Goal: Task Accomplishment & Management: Manage account settings

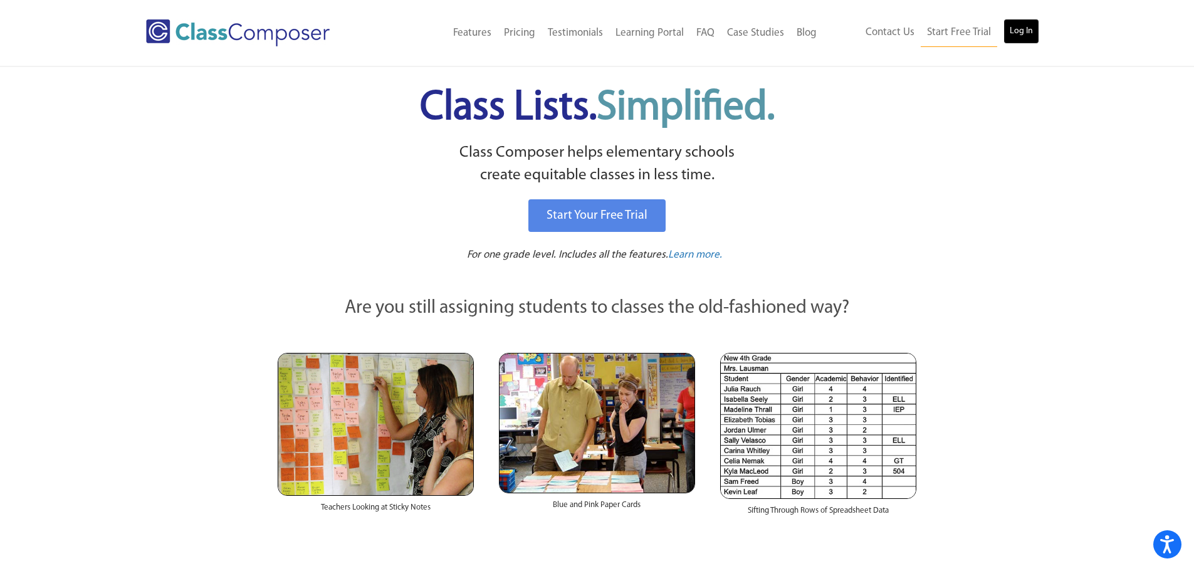
click at [1017, 32] on link "Log In" at bounding box center [1021, 31] width 36 height 25
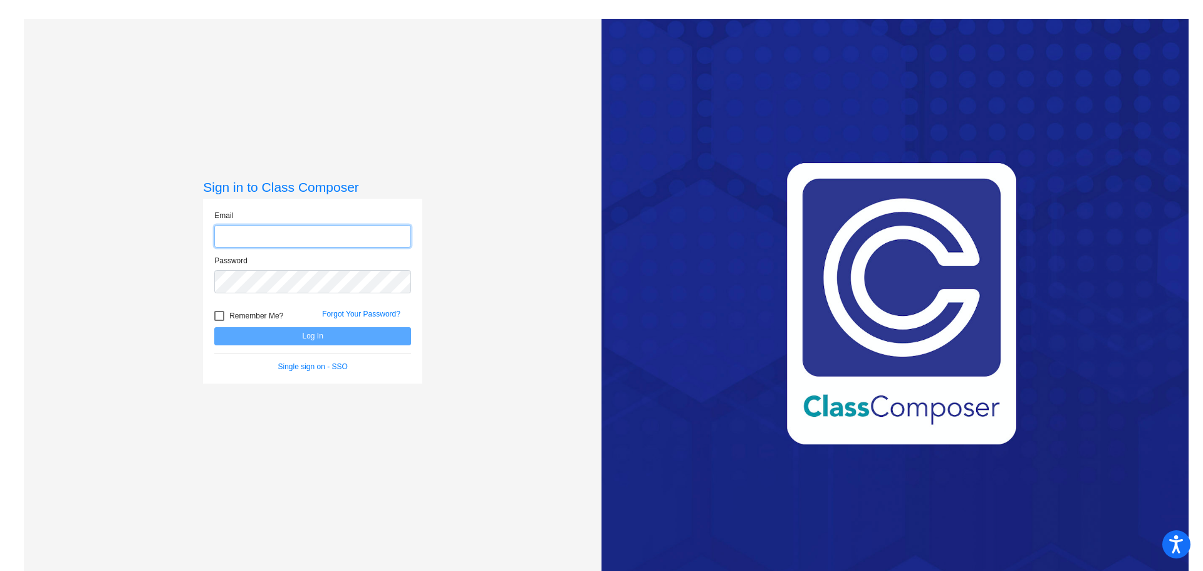
type input "jhoffman@rbbschools.net"
click at [382, 340] on button "Log In" at bounding box center [312, 336] width 197 height 18
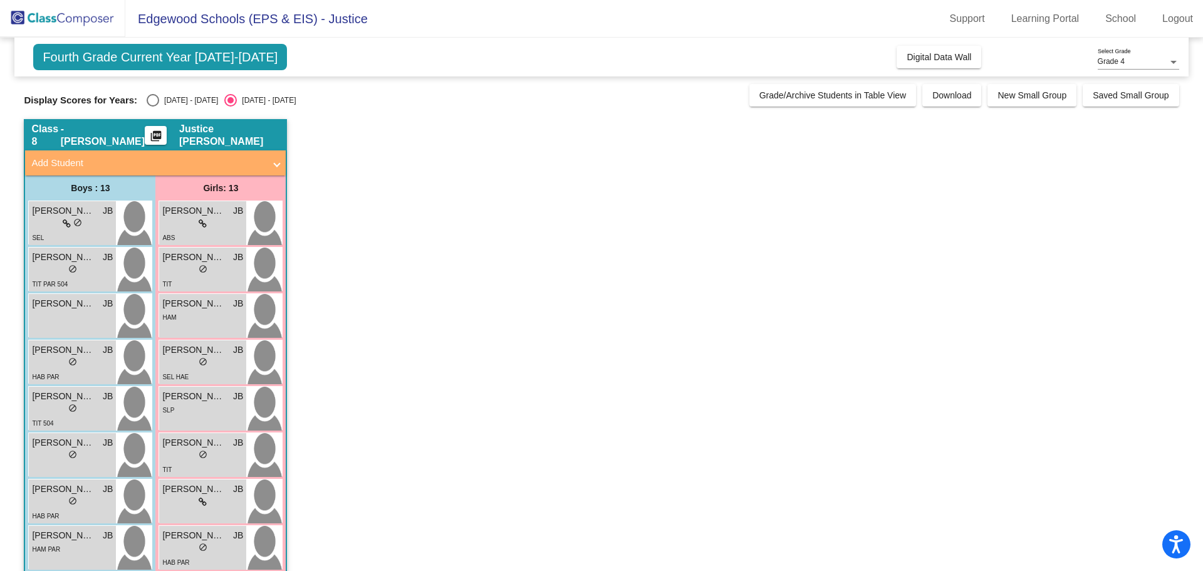
click at [155, 89] on div "Display Scores for Years: 2024 - 2025 2025 - 2026 Grade/Archive Students in Tab…" at bounding box center [601, 95] width 1155 height 23
click at [158, 97] on div "Select an option" at bounding box center [153, 100] width 13 height 13
click at [153, 107] on input "2024 - 2025" at bounding box center [152, 107] width 1 height 1
radio input "true"
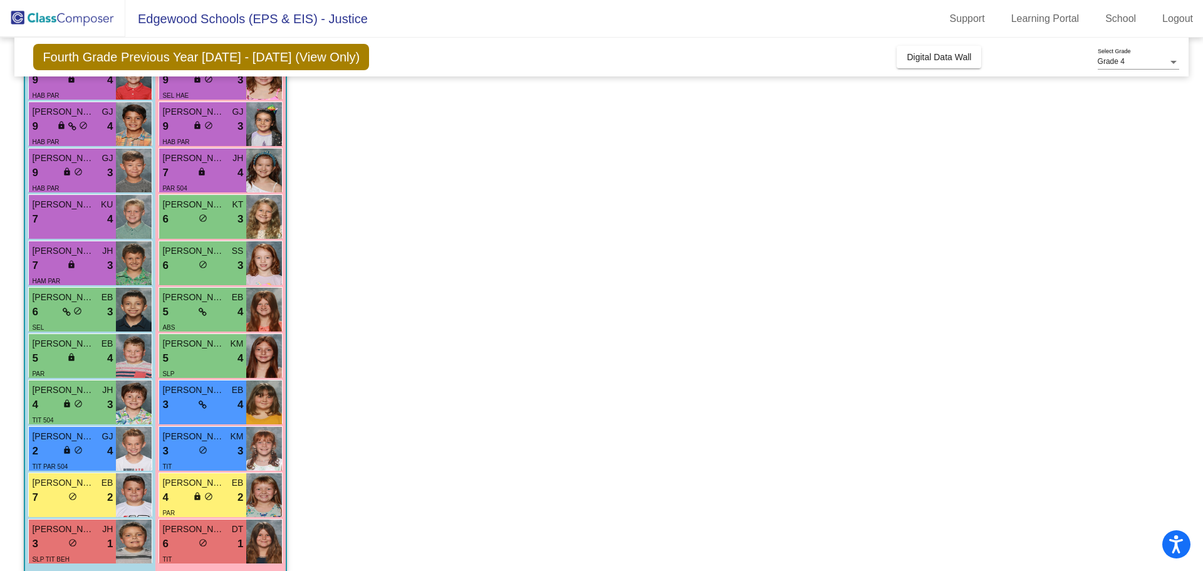
scroll to position [251, 0]
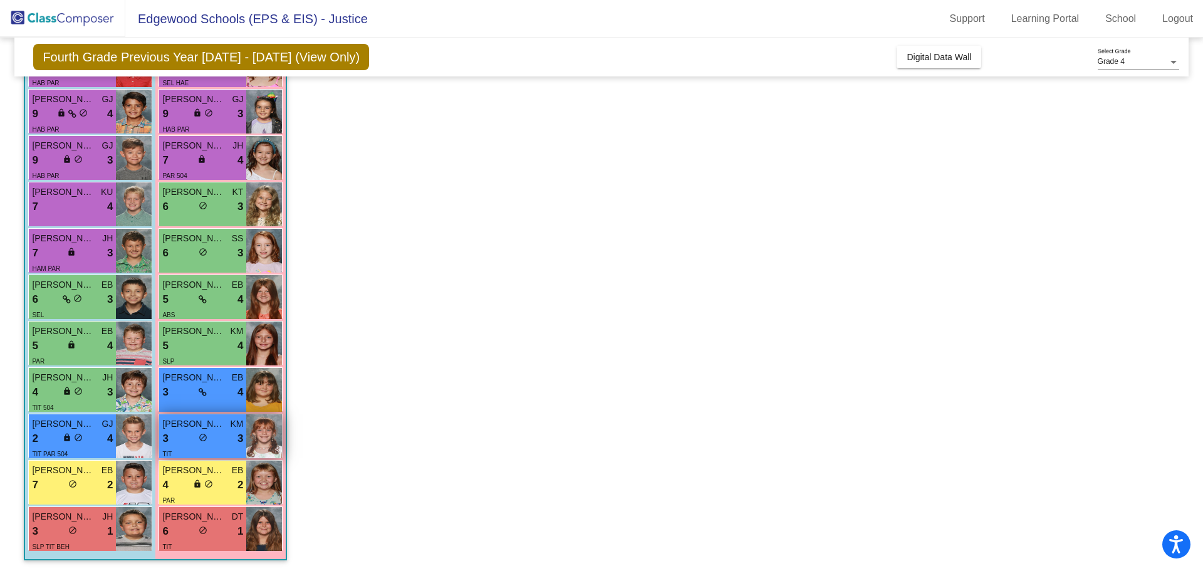
click at [226, 433] on div "3 lock do_not_disturb_alt 3" at bounding box center [202, 438] width 81 height 16
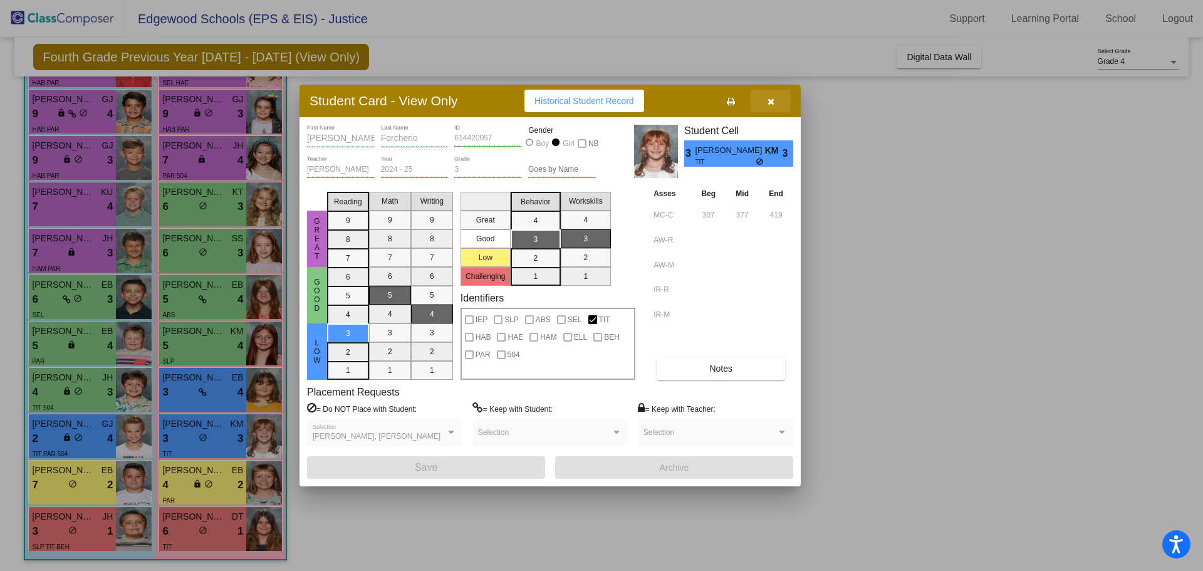
click at [771, 98] on icon "button" at bounding box center [770, 101] width 7 height 9
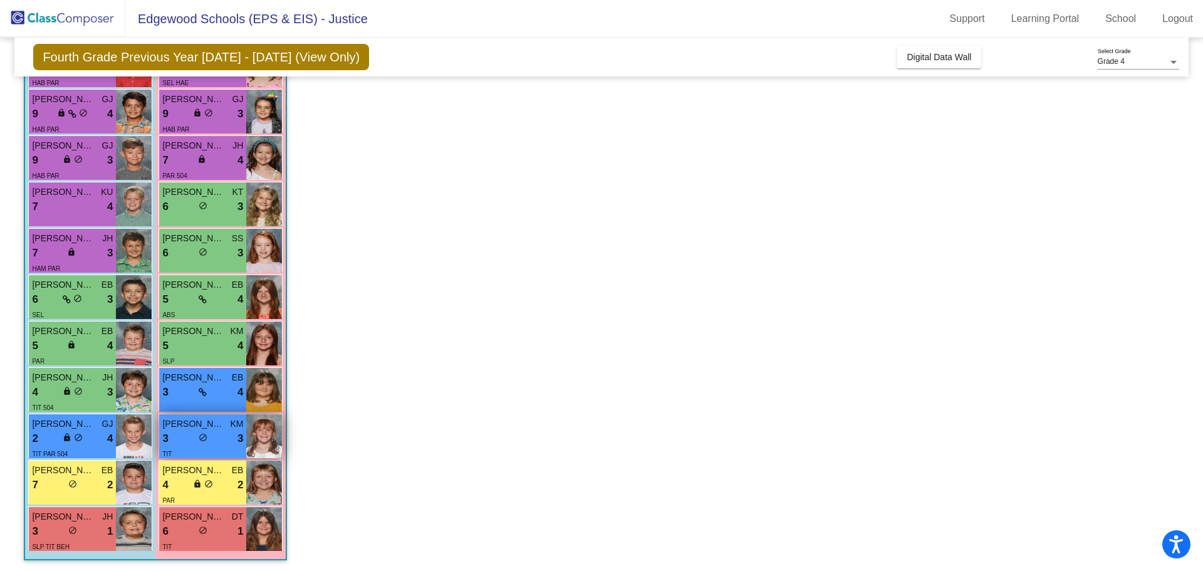
click at [196, 440] on div "3 lock do_not_disturb_alt 3" at bounding box center [202, 438] width 81 height 16
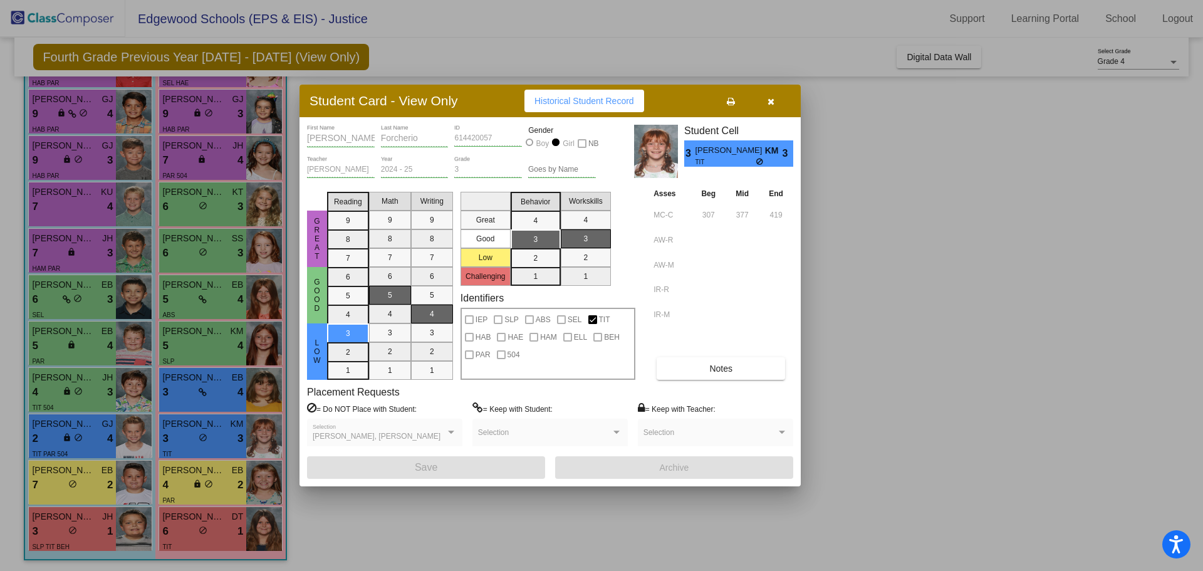
click at [775, 98] on button "button" at bounding box center [771, 101] width 40 height 23
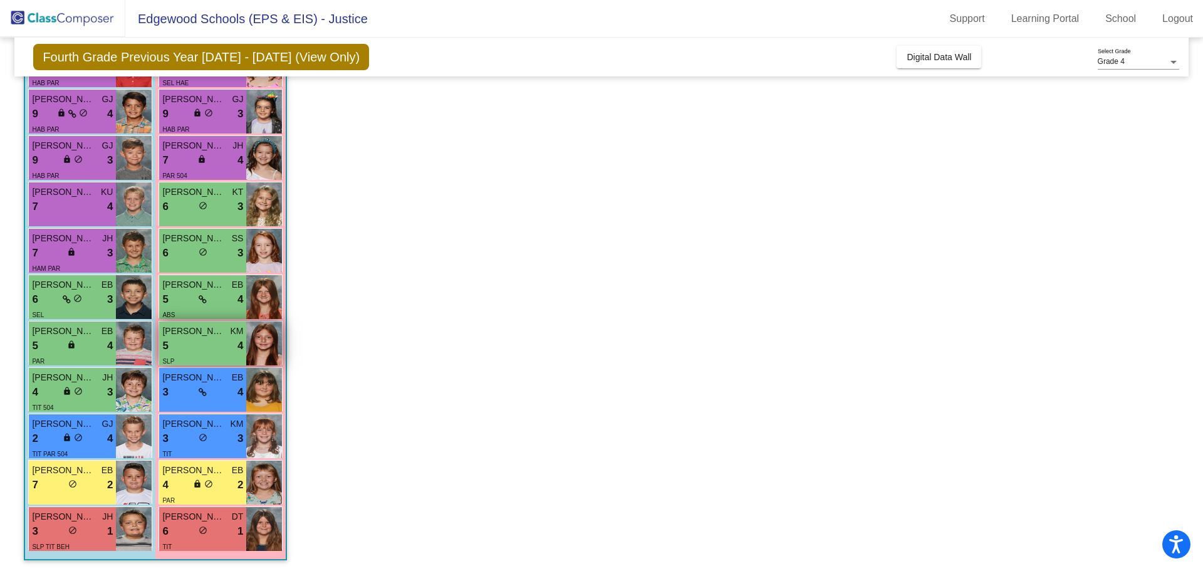
click at [216, 343] on div "5 lock do_not_disturb_alt 4" at bounding box center [202, 346] width 81 height 16
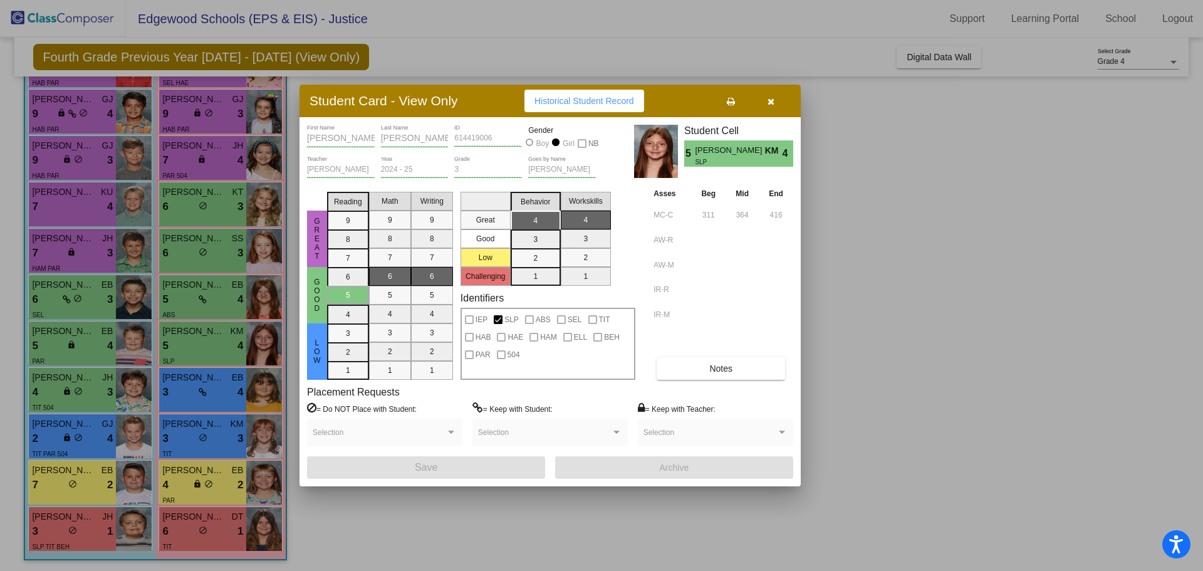
click at [781, 103] on button "button" at bounding box center [771, 101] width 40 height 23
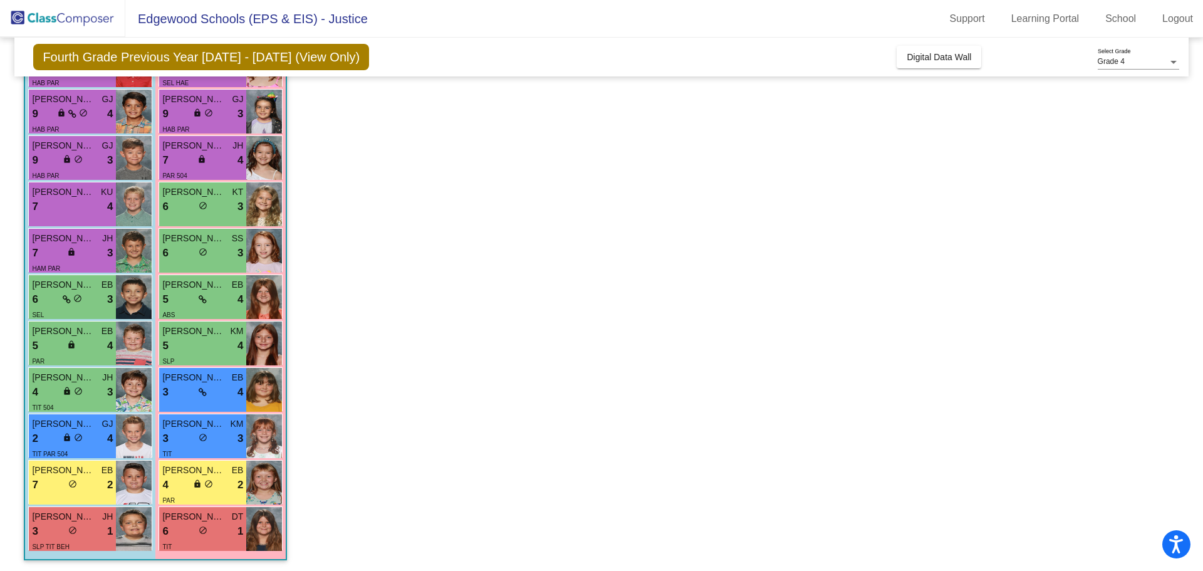
scroll to position [252, 0]
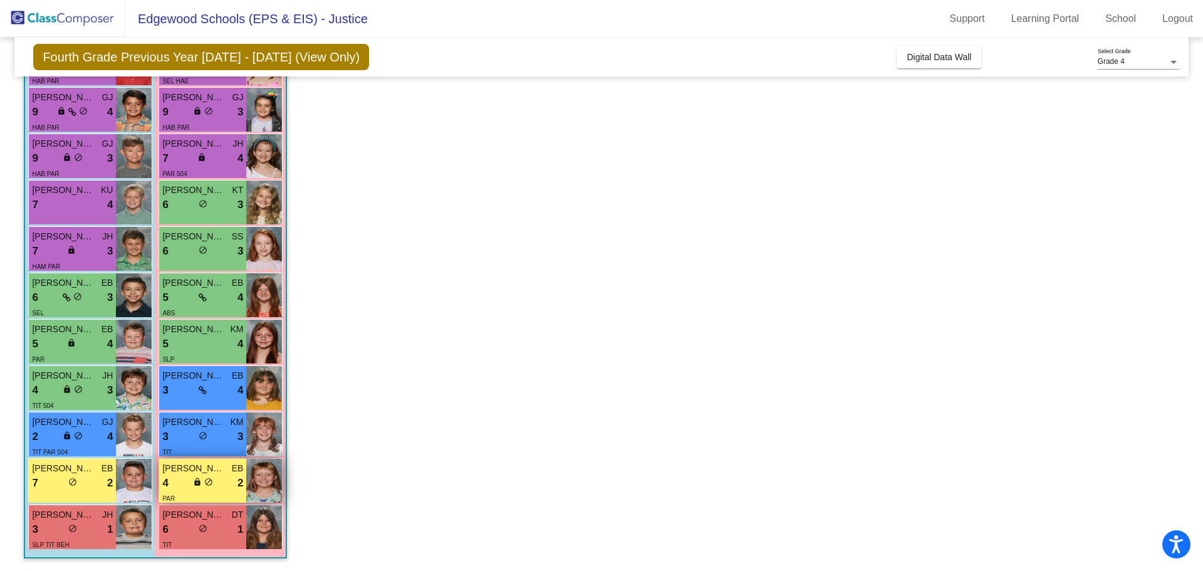
click at [239, 479] on span "2" at bounding box center [240, 483] width 6 height 16
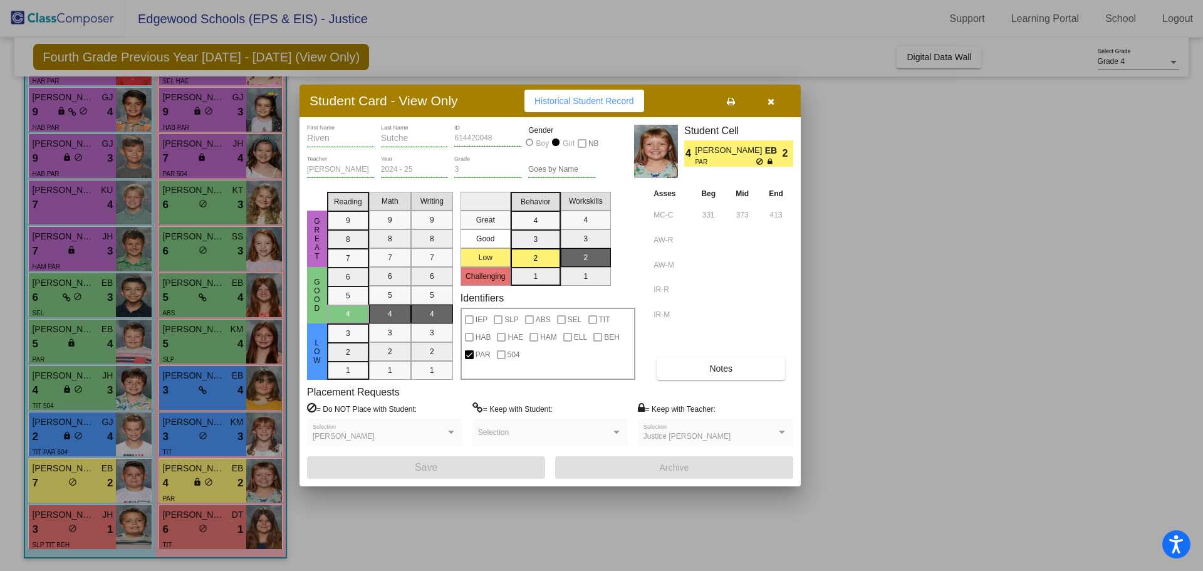
click at [779, 100] on button "button" at bounding box center [771, 101] width 40 height 23
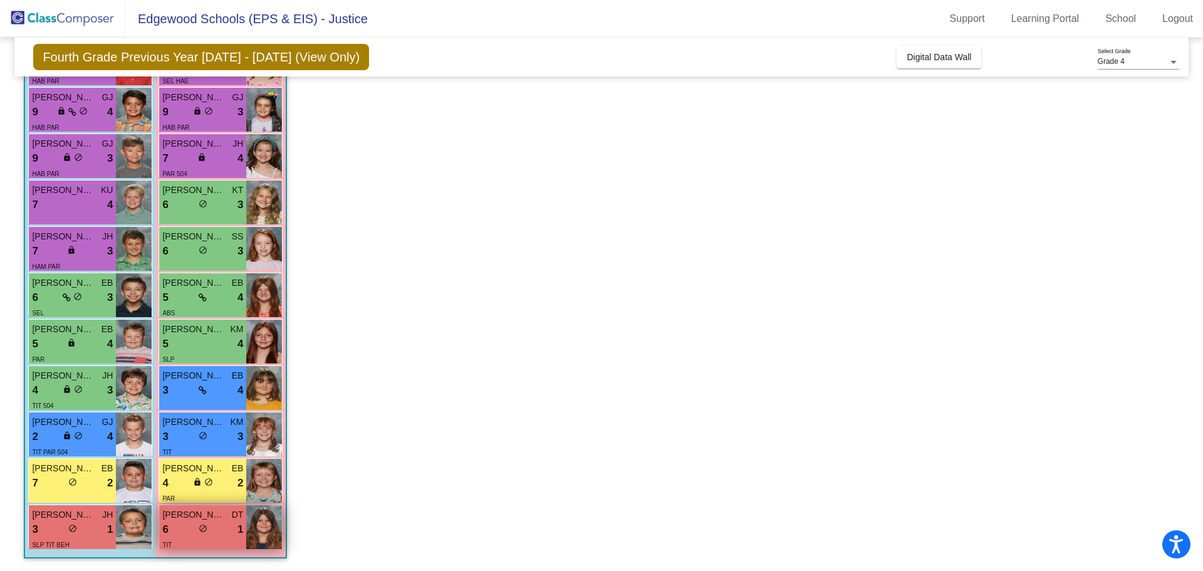
click at [223, 534] on div "6 lock do_not_disturb_alt 1" at bounding box center [202, 529] width 81 height 16
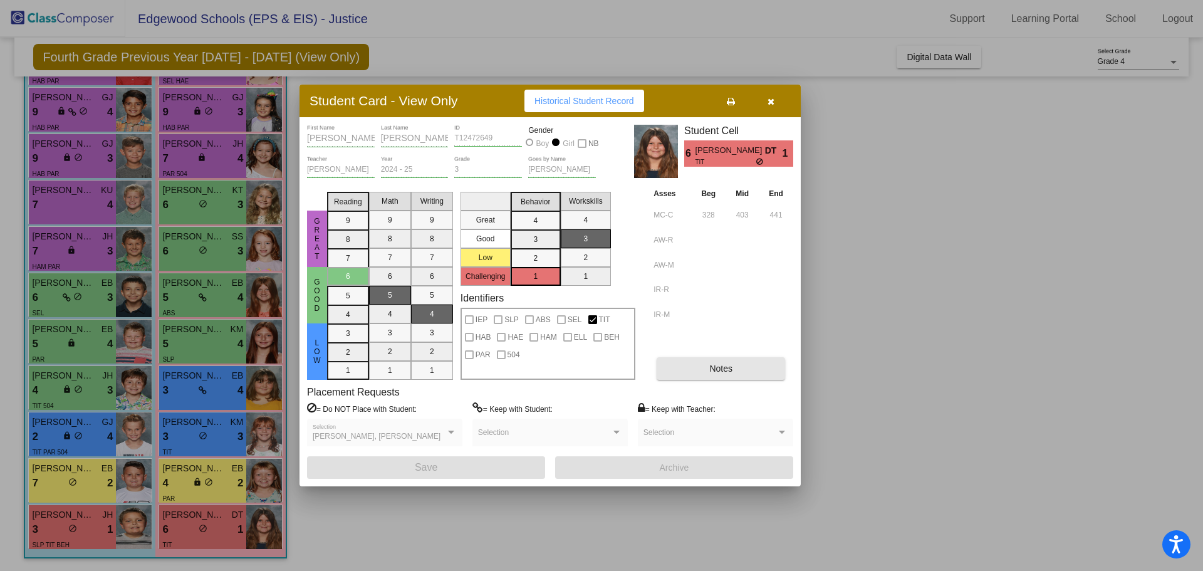
click at [722, 368] on span "Notes" at bounding box center [720, 368] width 23 height 10
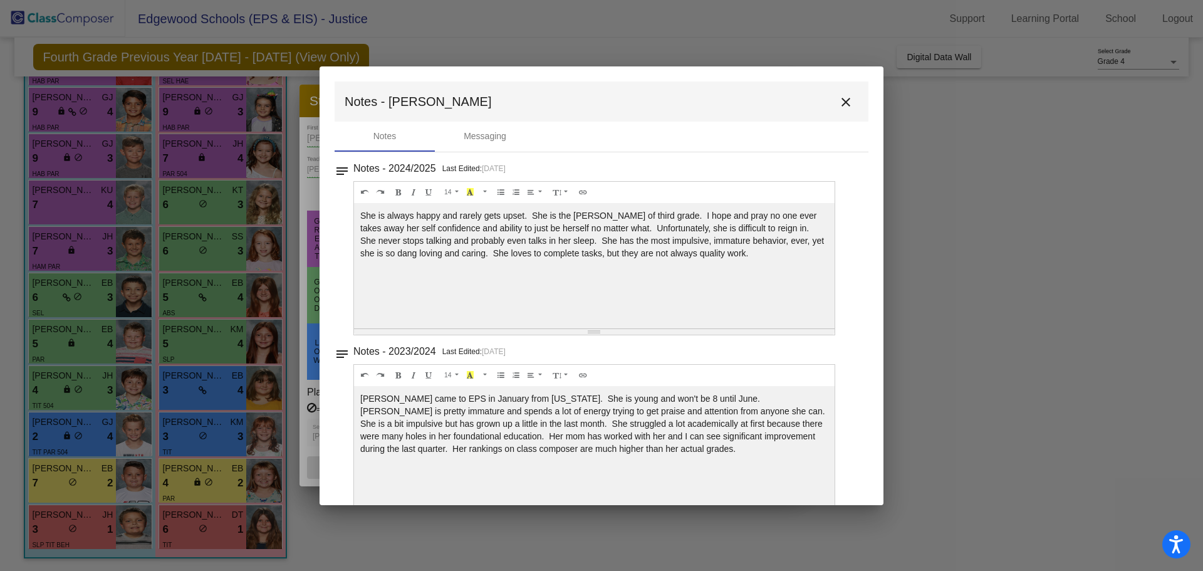
click at [838, 98] on mat-icon "close" at bounding box center [845, 102] width 15 height 15
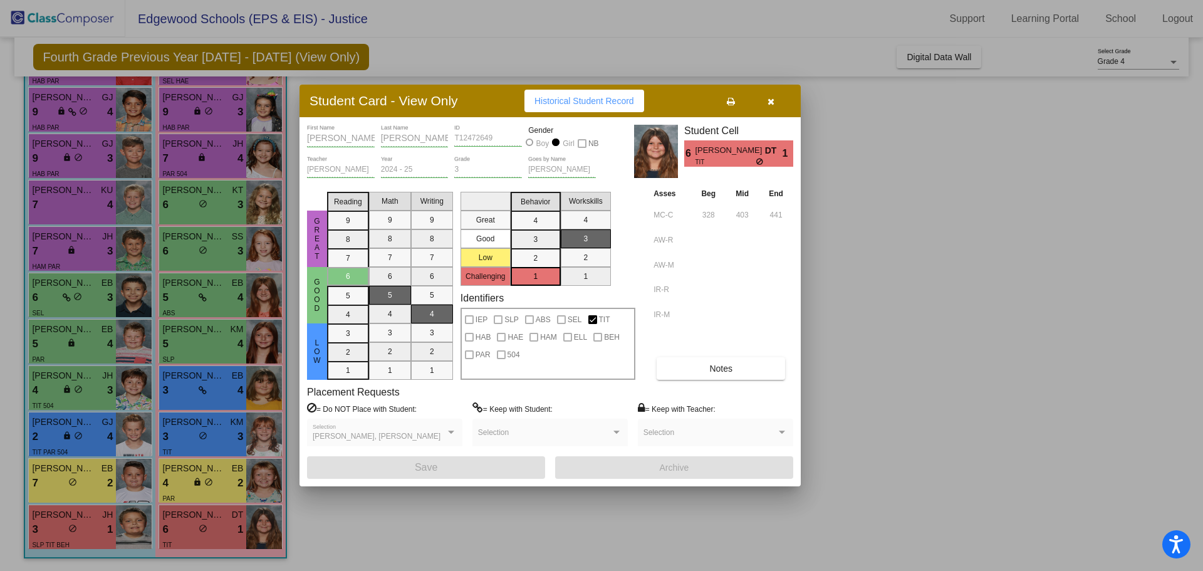
click at [778, 105] on button "button" at bounding box center [771, 101] width 40 height 23
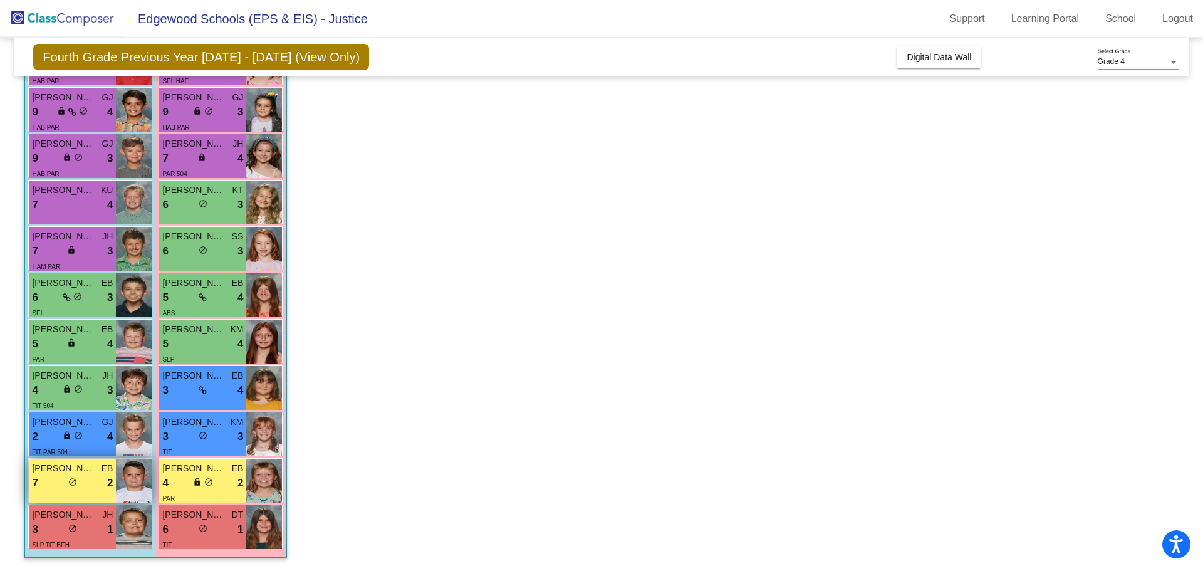
click at [127, 469] on img at bounding box center [134, 481] width 36 height 44
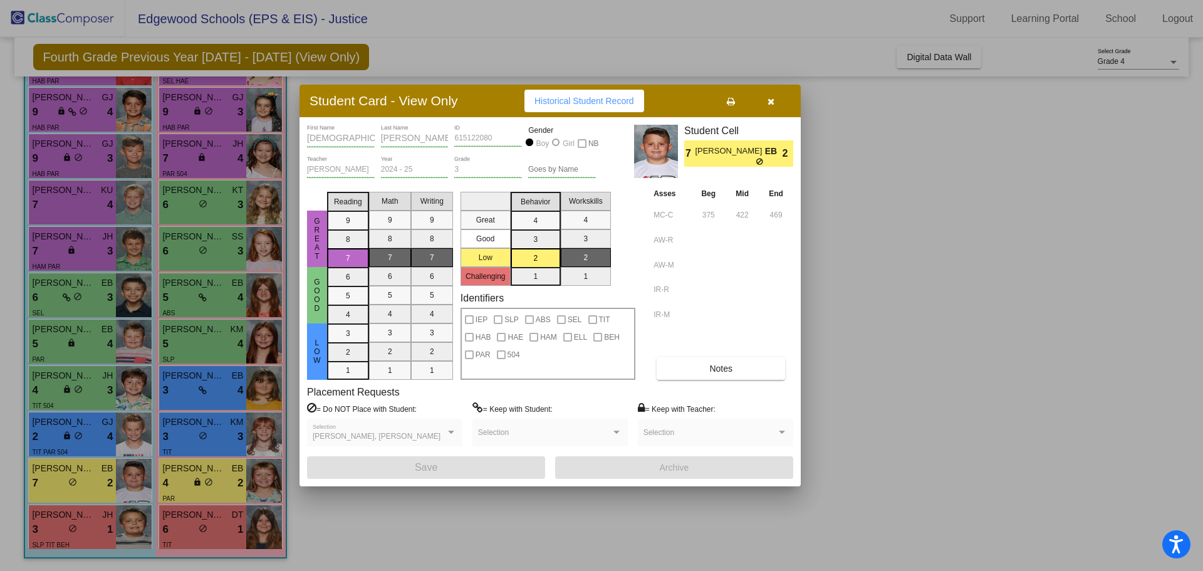
click at [721, 366] on span "Notes" at bounding box center [720, 368] width 23 height 10
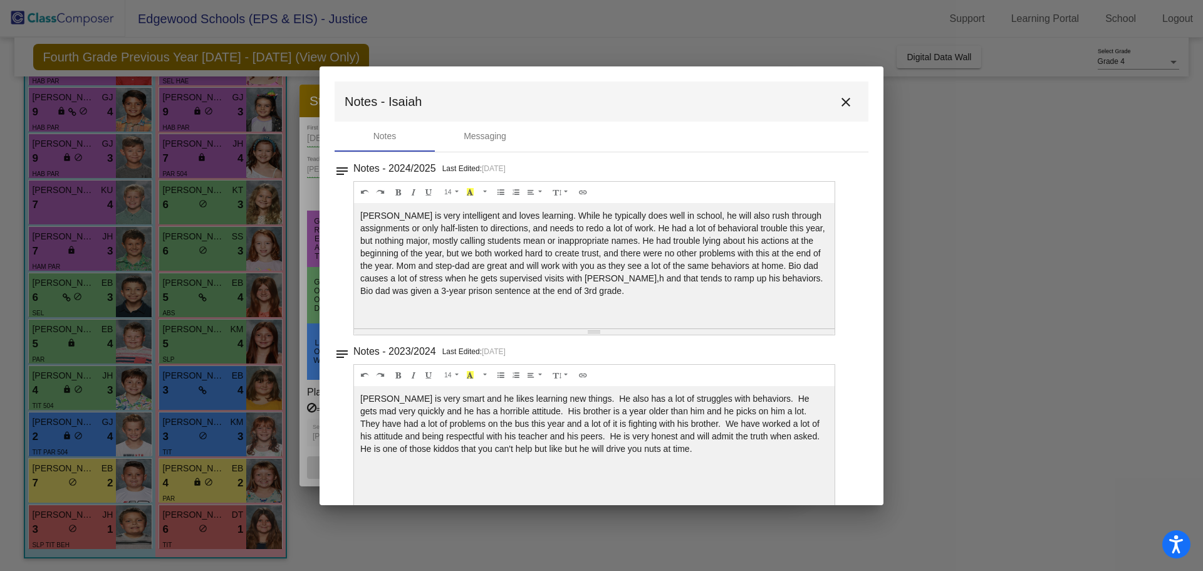
click at [839, 99] on mat-icon "close" at bounding box center [845, 102] width 15 height 15
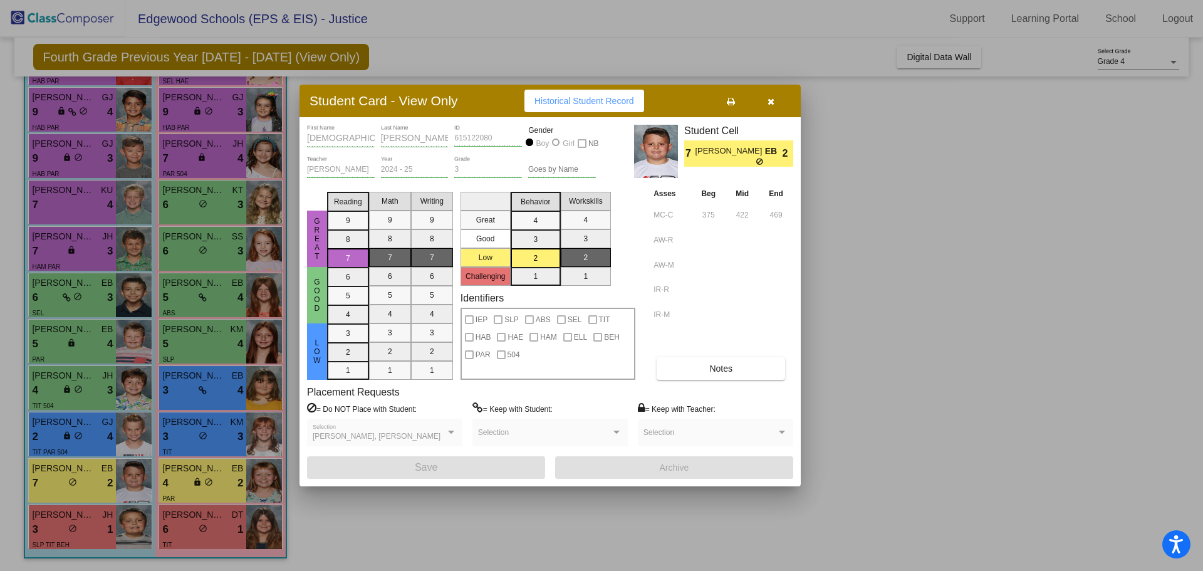
click at [775, 101] on button "button" at bounding box center [771, 101] width 40 height 23
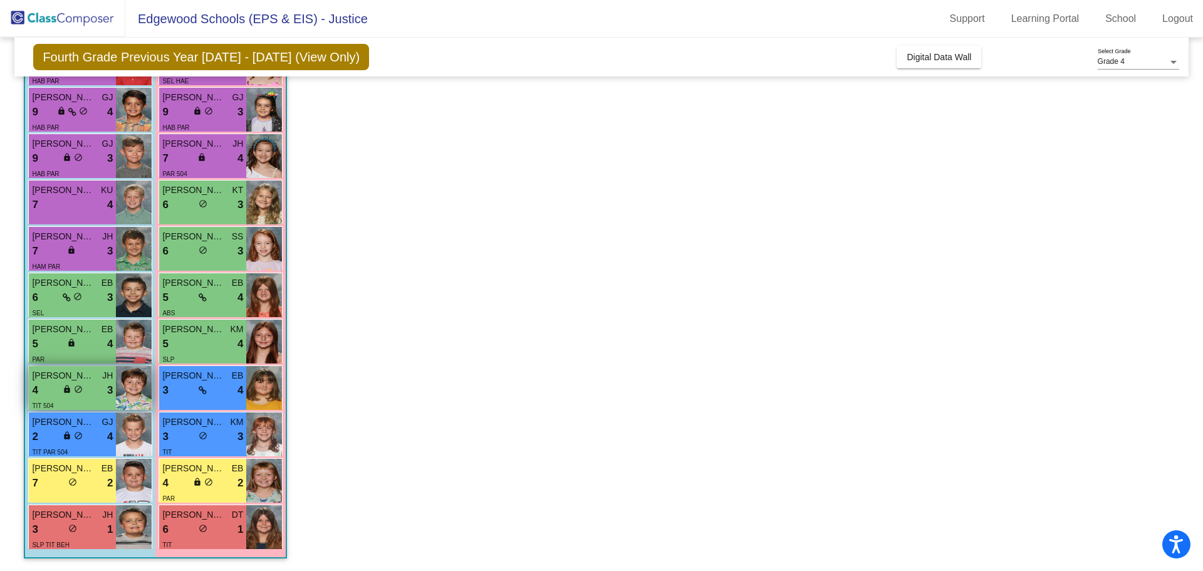
click at [95, 390] on div "4 lock do_not_disturb_alt 3" at bounding box center [72, 390] width 81 height 16
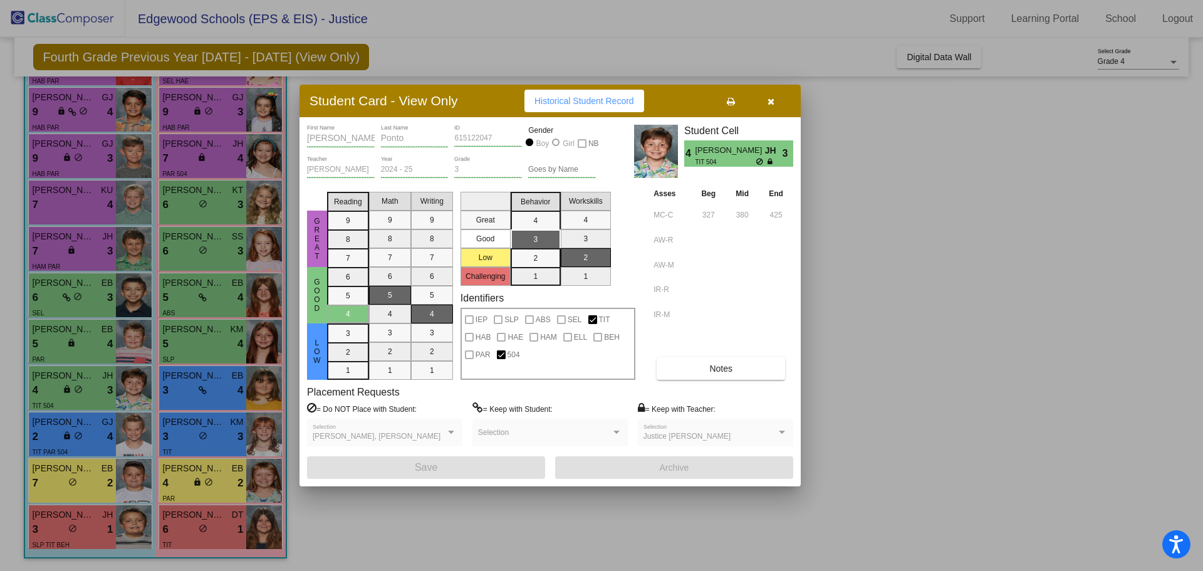
click at [711, 367] on span "Notes" at bounding box center [720, 368] width 23 height 10
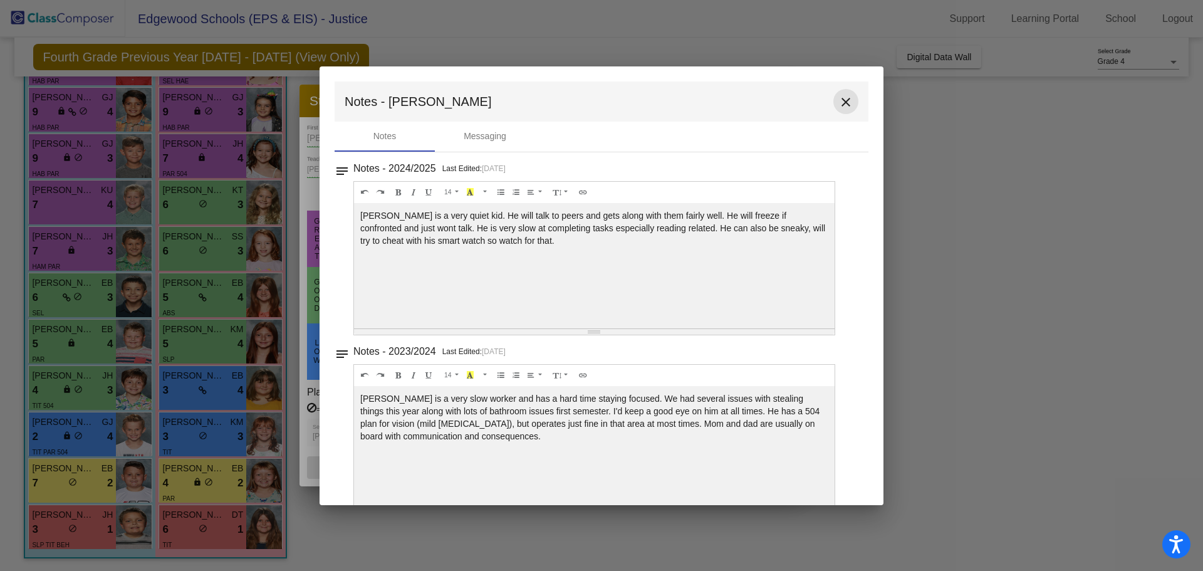
click at [844, 104] on mat-icon "close" at bounding box center [845, 102] width 15 height 15
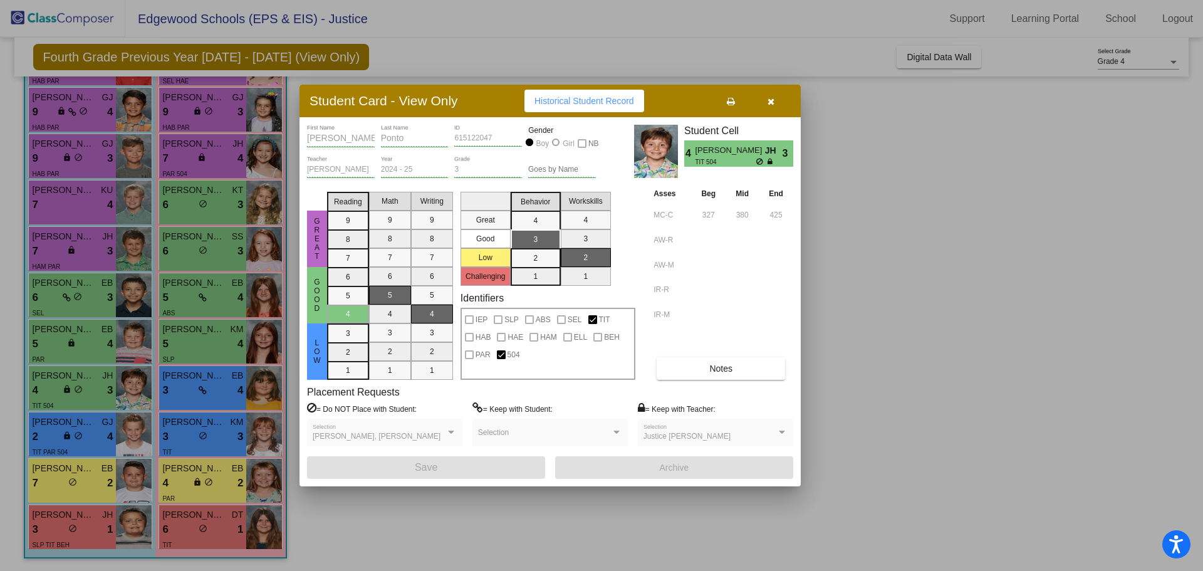
click at [932, 226] on div at bounding box center [601, 285] width 1203 height 571
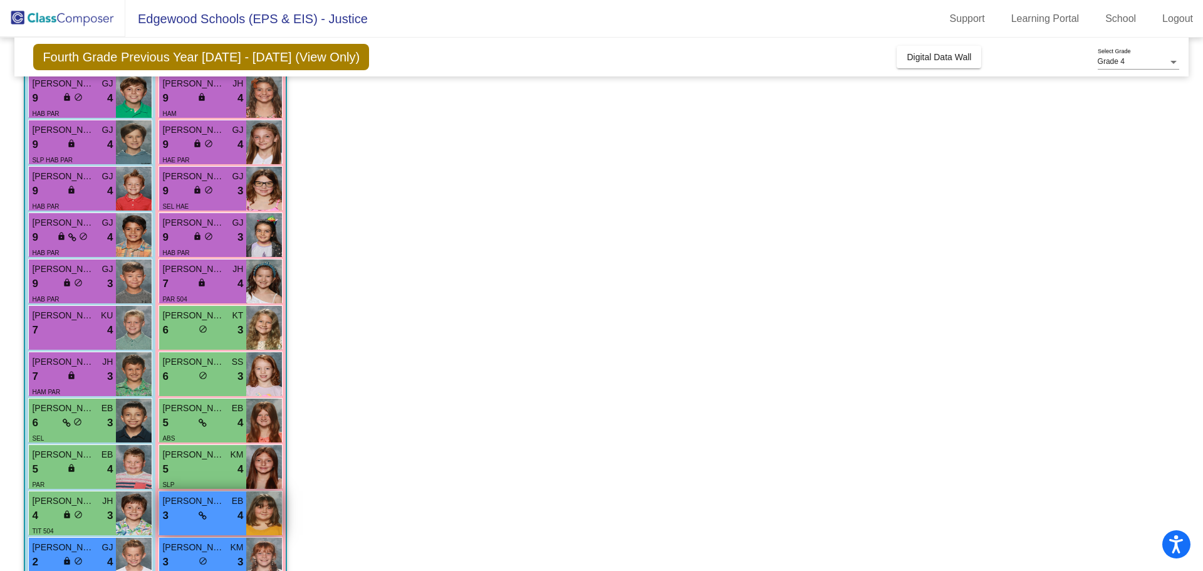
scroll to position [65, 0]
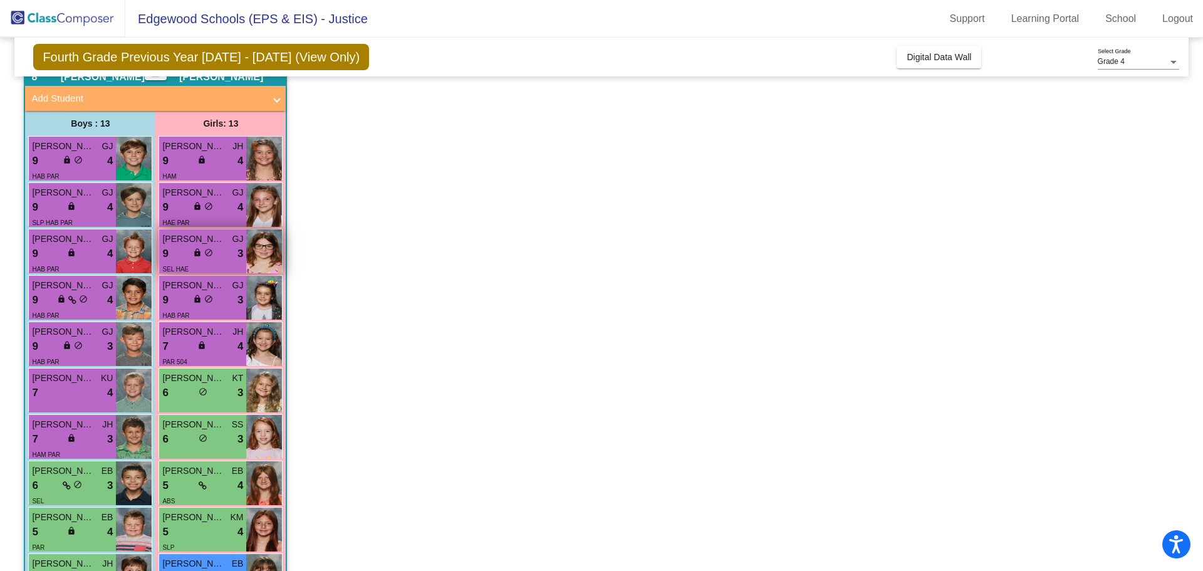
click at [228, 246] on div "9 lock do_not_disturb_alt 3" at bounding box center [202, 254] width 81 height 16
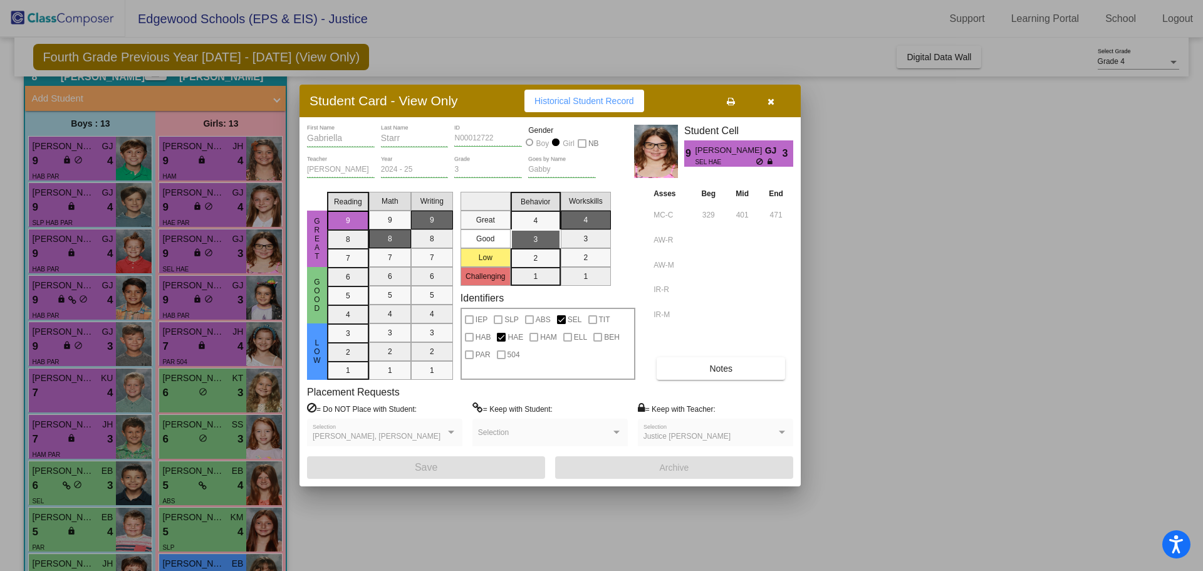
click at [722, 372] on span "Notes" at bounding box center [720, 368] width 23 height 10
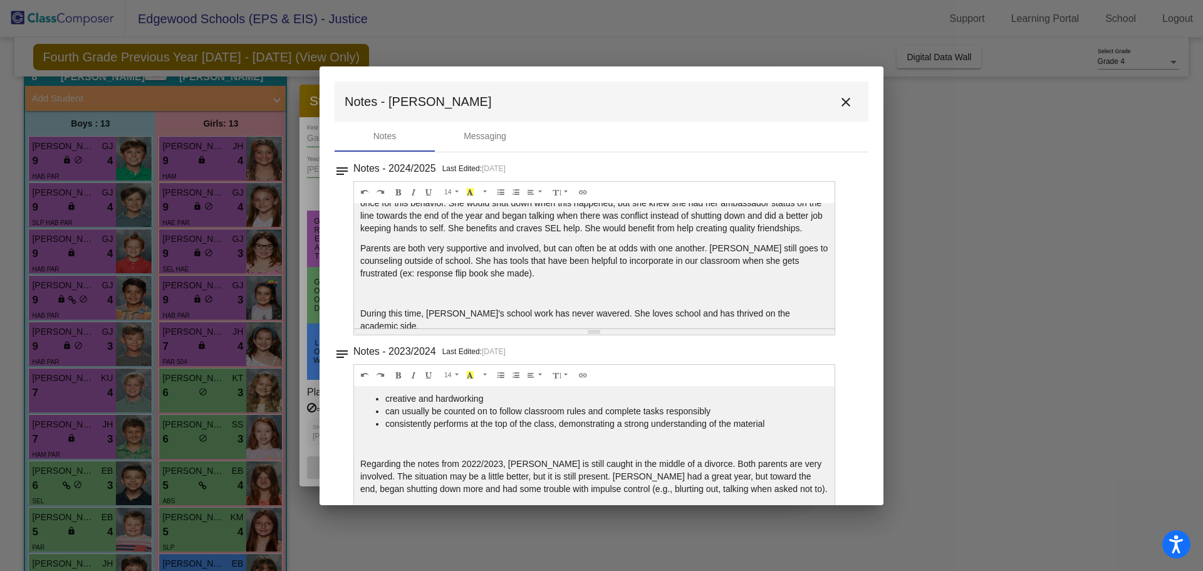
scroll to position [68, 0]
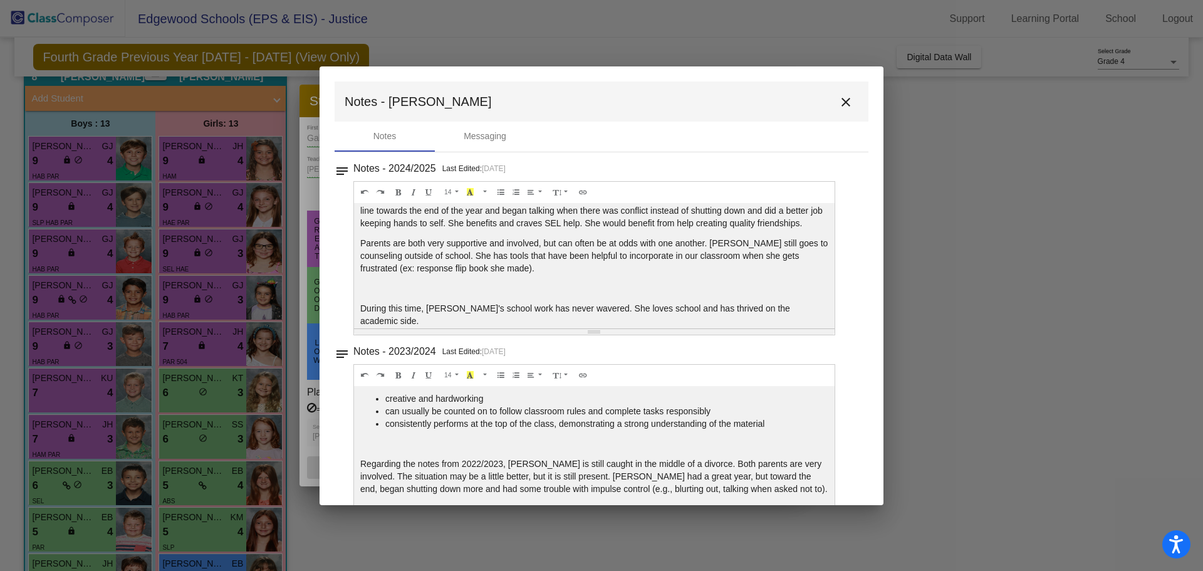
click at [843, 102] on mat-icon "close" at bounding box center [845, 102] width 15 height 15
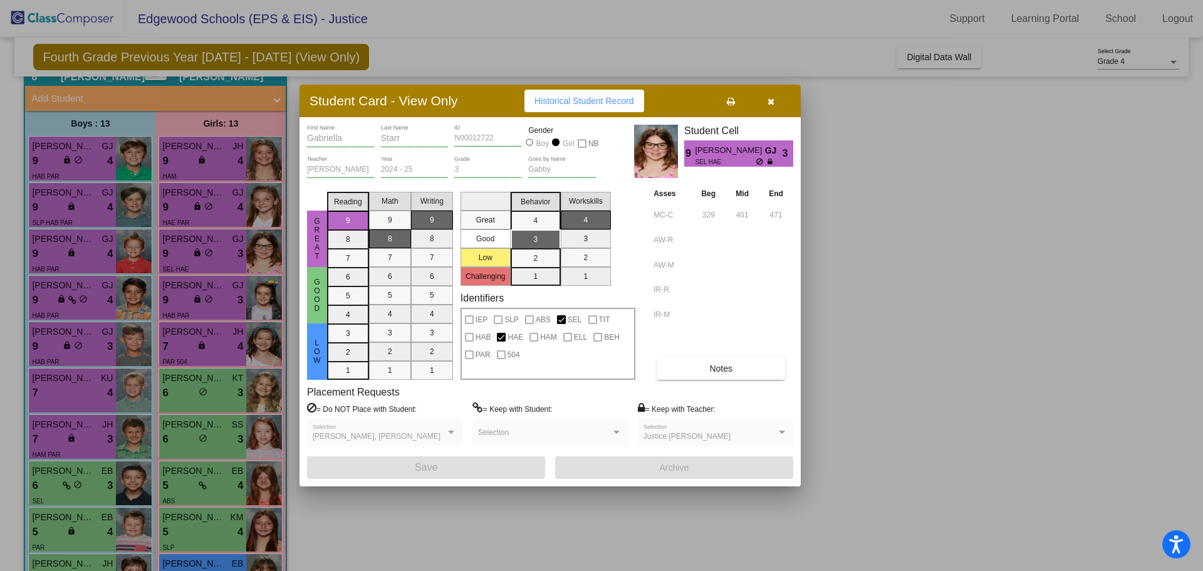
click at [777, 106] on button "button" at bounding box center [771, 101] width 40 height 23
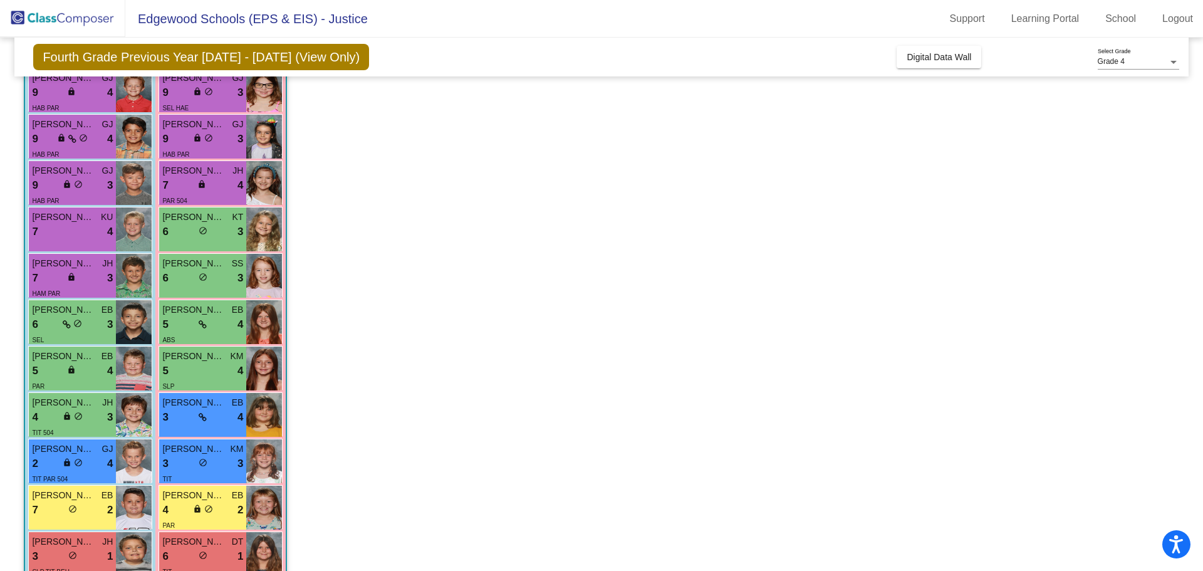
scroll to position [252, 0]
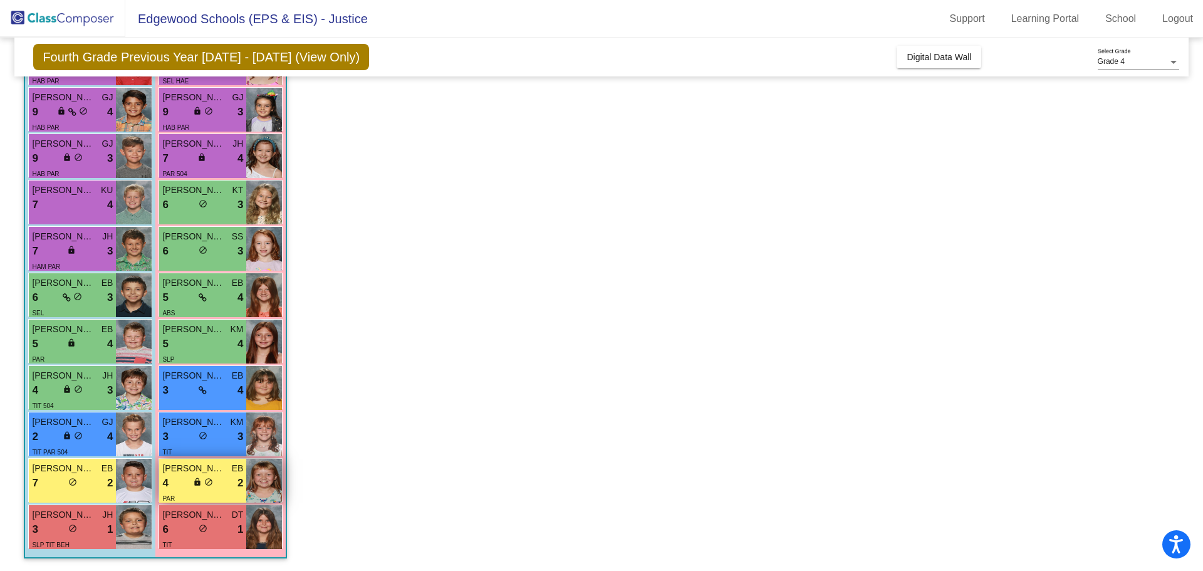
click at [179, 466] on span "Riven Sutche" at bounding box center [193, 468] width 63 height 13
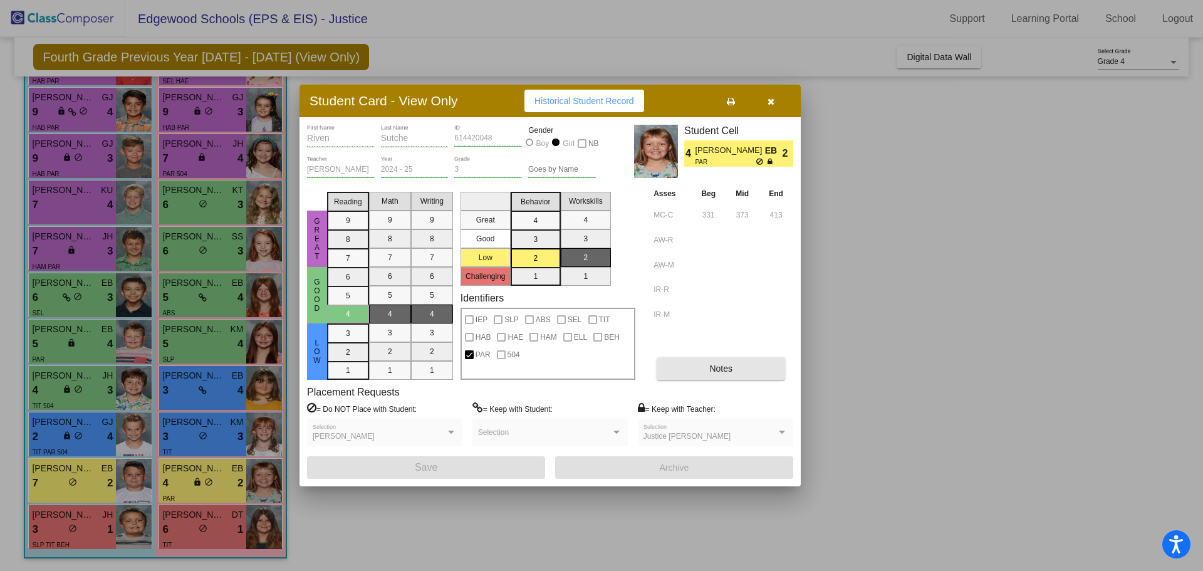
click at [731, 366] on span "Notes" at bounding box center [720, 368] width 23 height 10
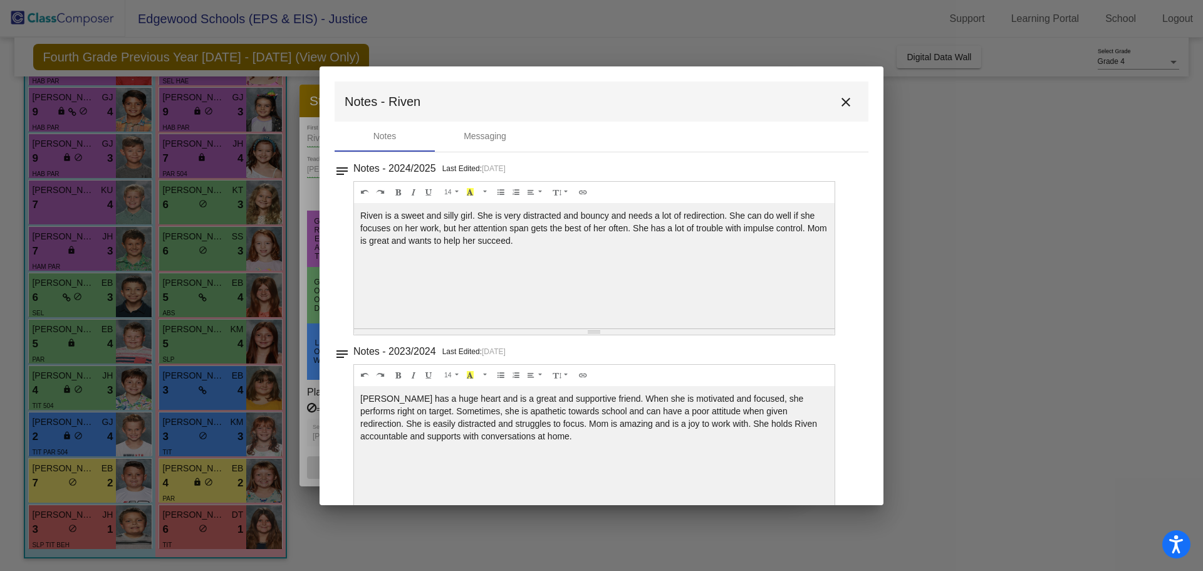
click at [842, 107] on mat-icon "close" at bounding box center [845, 102] width 15 height 15
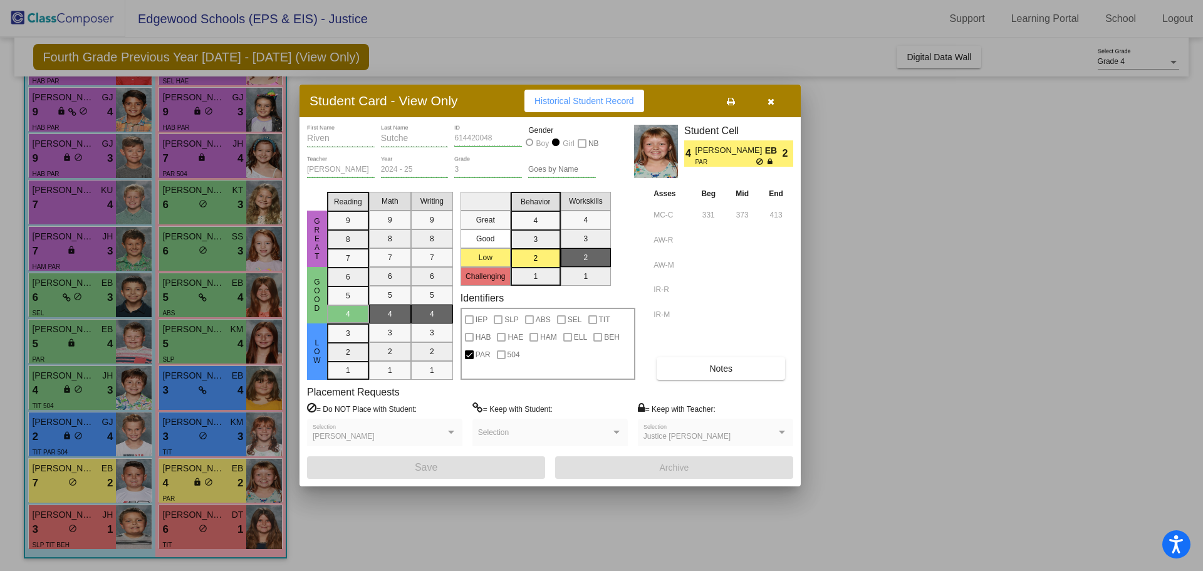
click at [774, 105] on icon "button" at bounding box center [770, 101] width 7 height 9
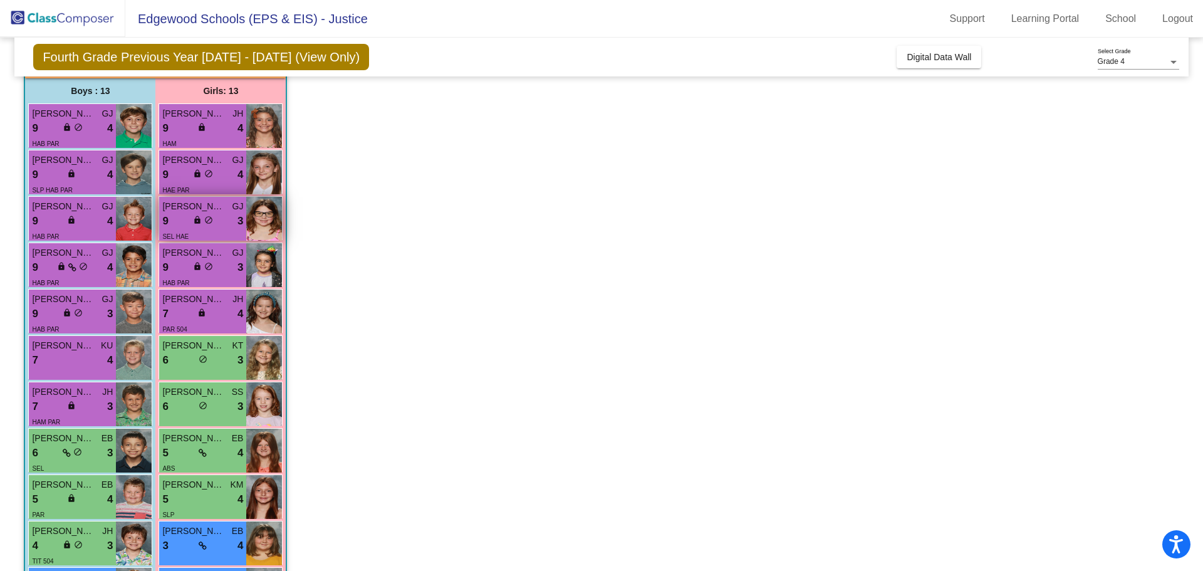
scroll to position [65, 0]
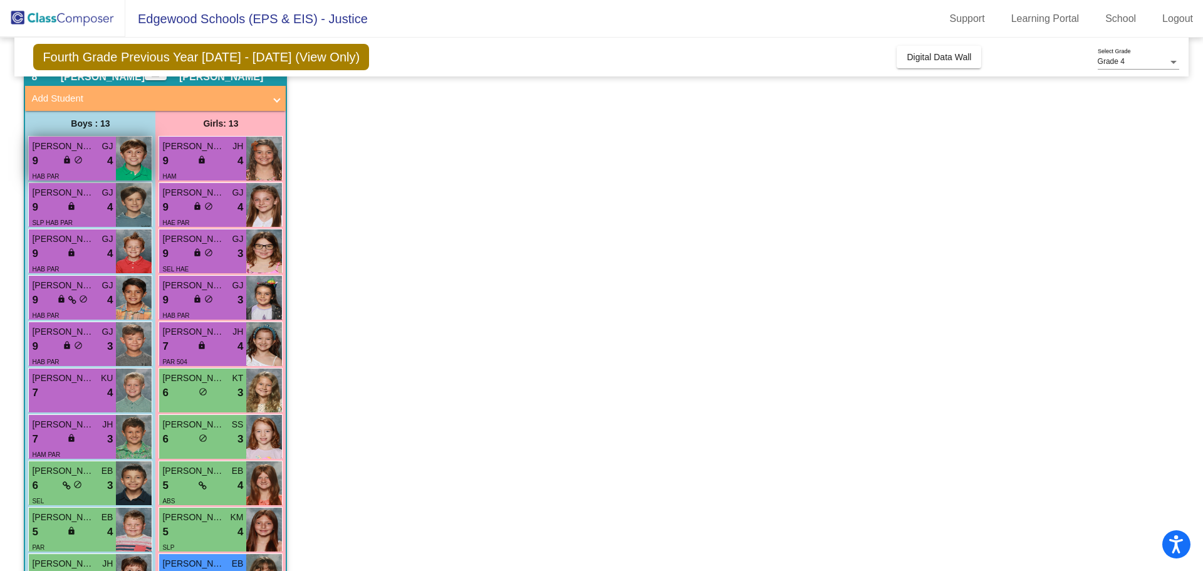
click at [90, 157] on div "9 lock do_not_disturb_alt 4" at bounding box center [72, 161] width 81 height 16
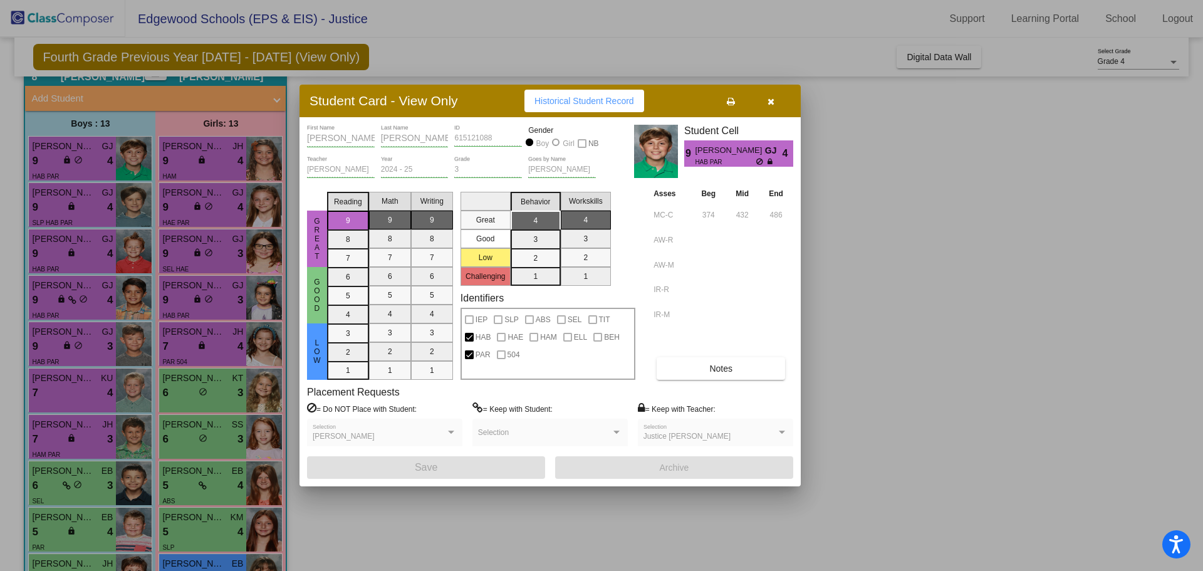
click at [710, 368] on span "Notes" at bounding box center [720, 368] width 23 height 10
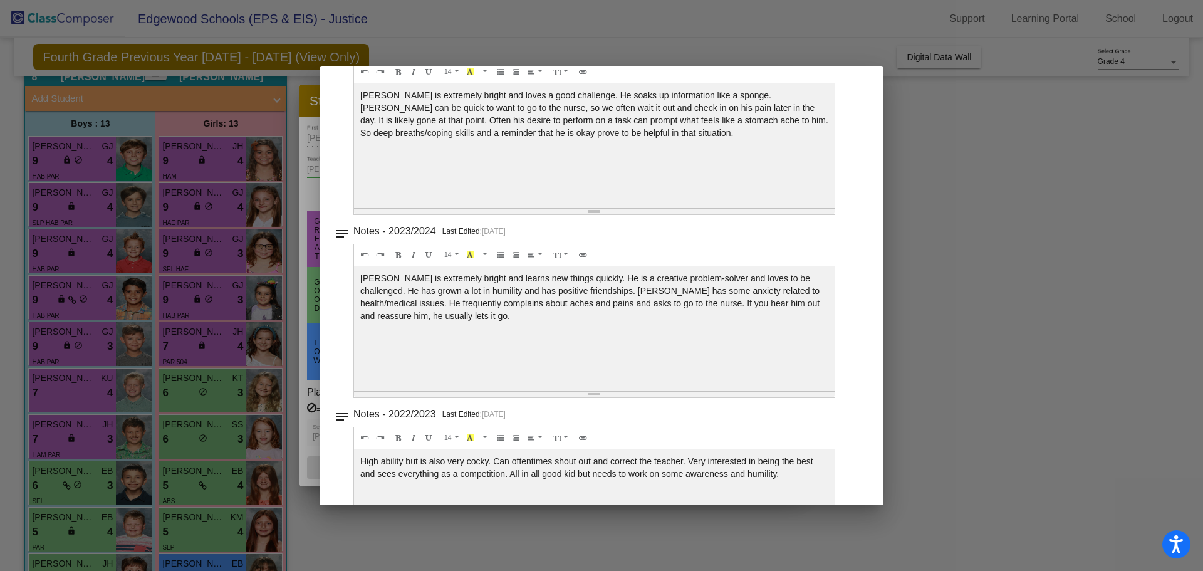
scroll to position [0, 0]
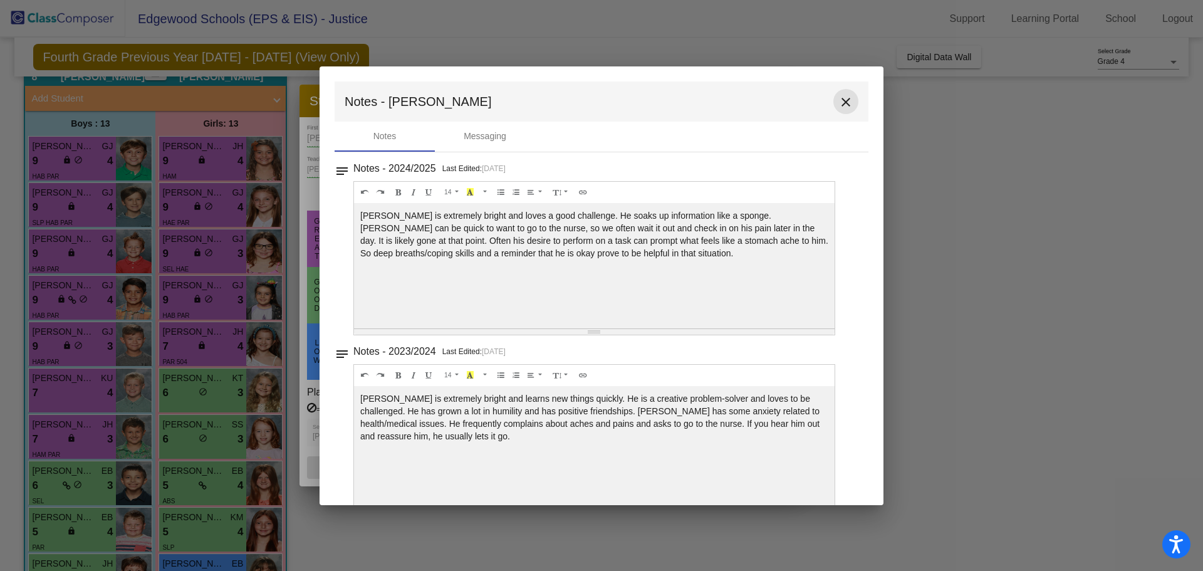
click at [839, 102] on mat-icon "close" at bounding box center [845, 102] width 15 height 15
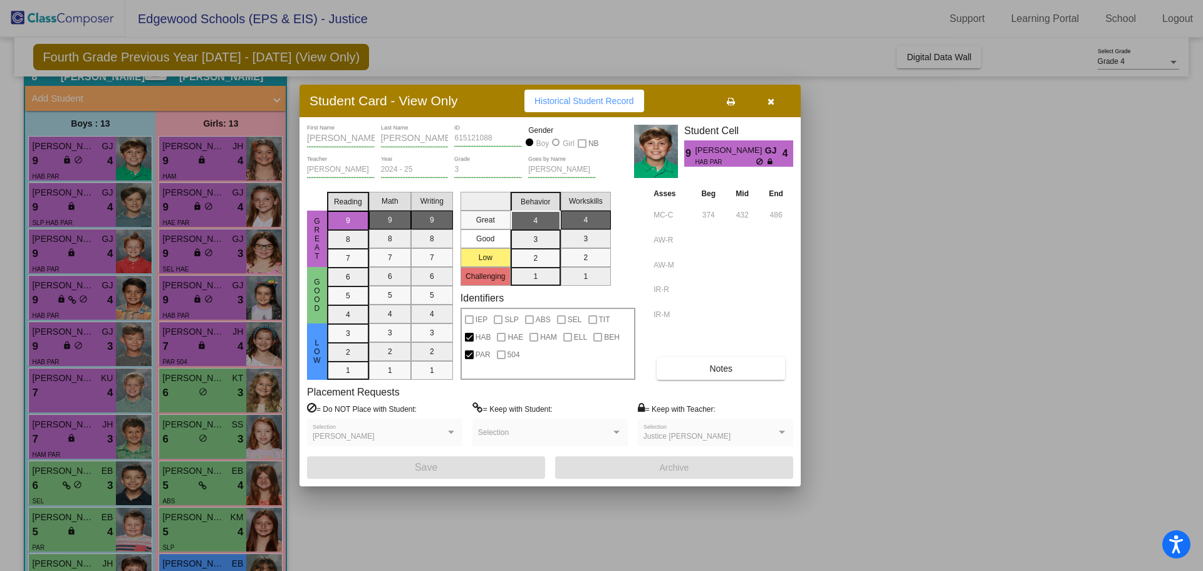
click at [825, 174] on div at bounding box center [601, 285] width 1203 height 571
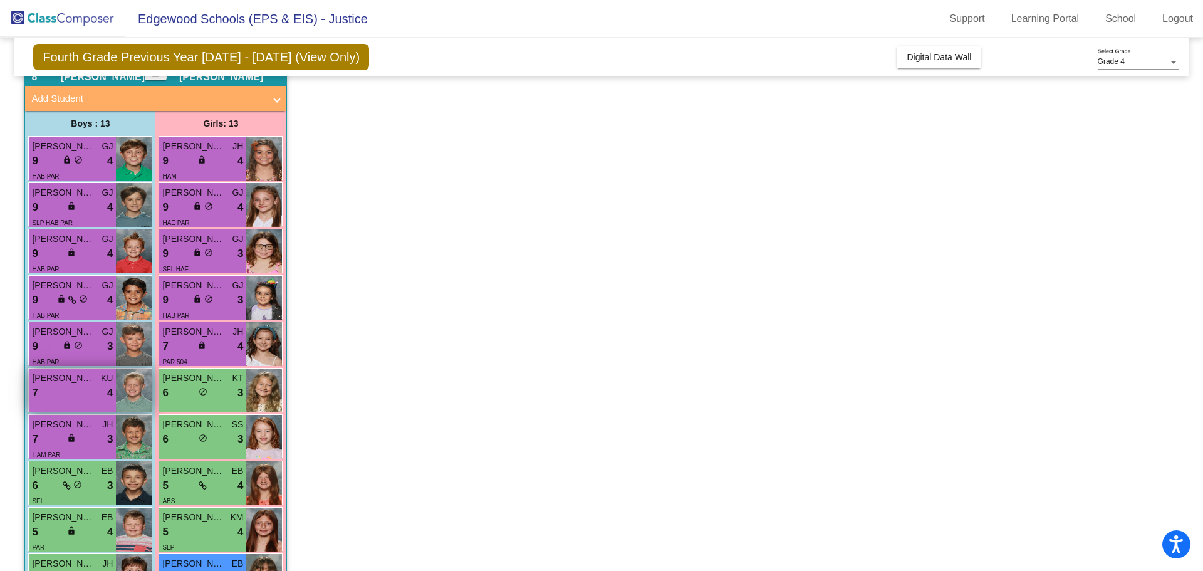
click at [66, 373] on div "Ellet Waits KU 7 lock do_not_disturb_alt 4" at bounding box center [72, 390] width 87 height 44
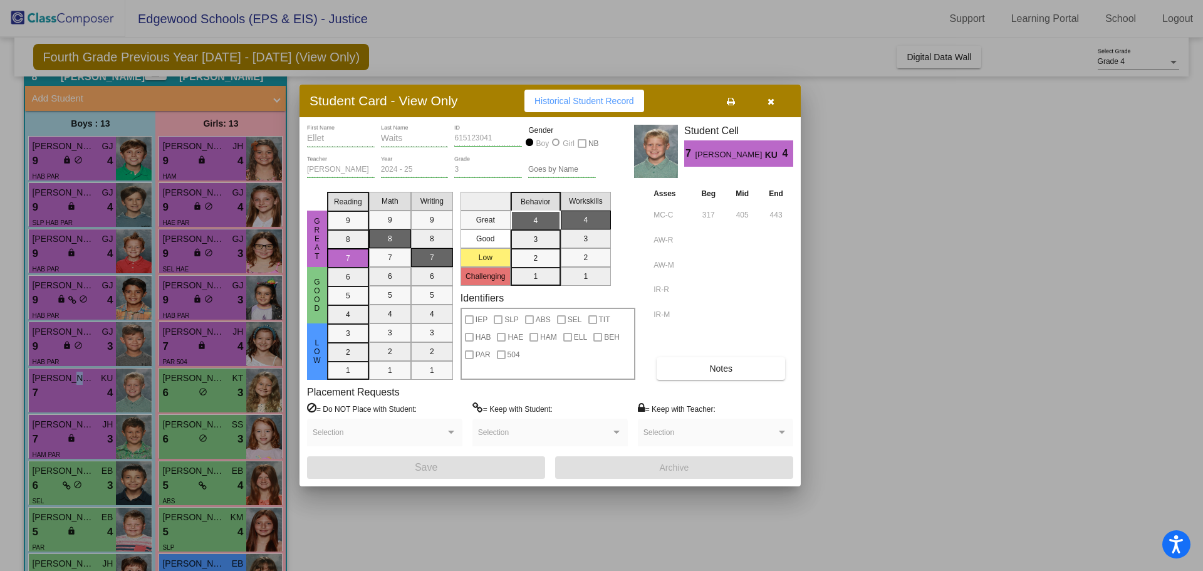
click at [729, 364] on span "Notes" at bounding box center [720, 368] width 23 height 10
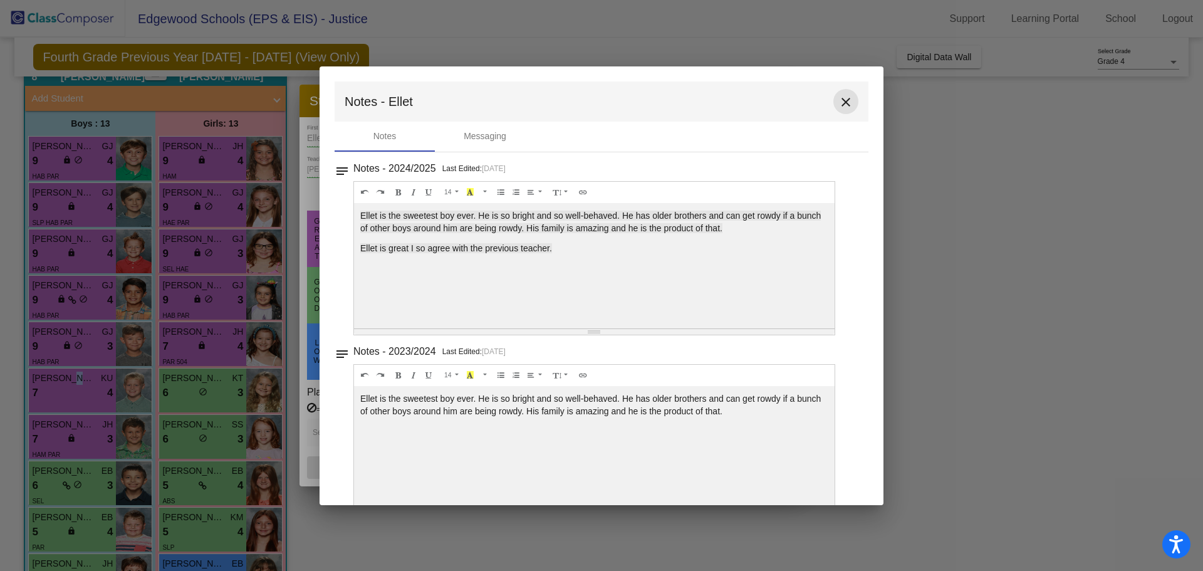
click at [838, 104] on mat-icon "close" at bounding box center [845, 102] width 15 height 15
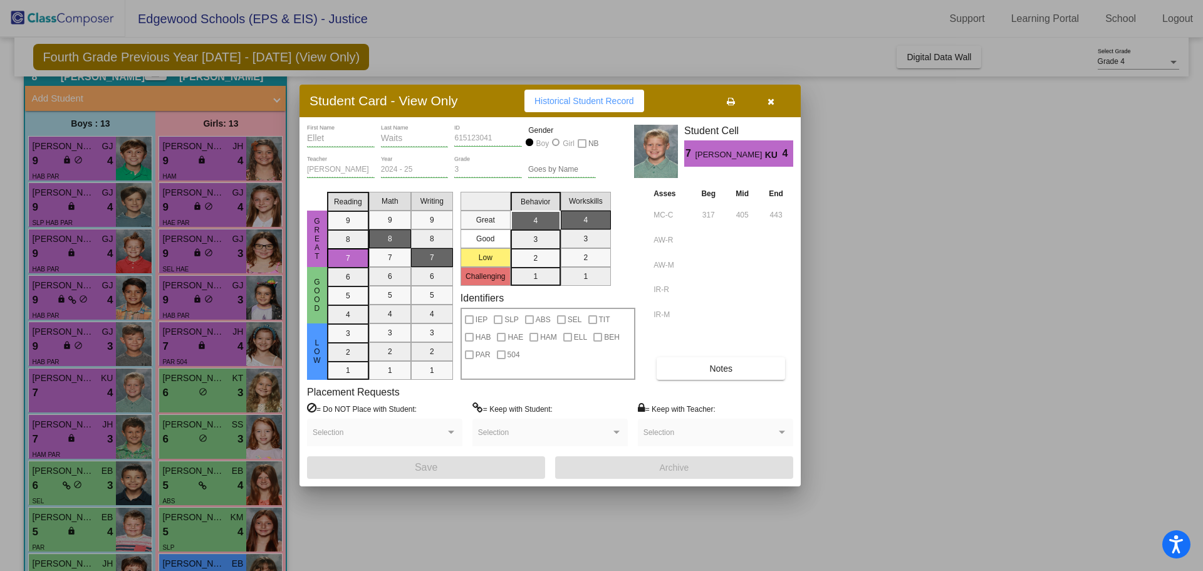
drag, startPoint x: 965, startPoint y: 181, endPoint x: 955, endPoint y: 174, distance: 12.2
click at [965, 181] on div at bounding box center [601, 285] width 1203 height 571
